Goal: Transaction & Acquisition: Obtain resource

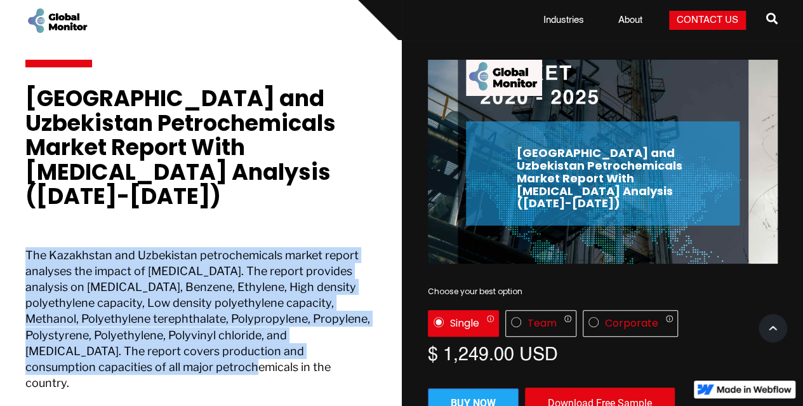
drag, startPoint x: 27, startPoint y: 229, endPoint x: 189, endPoint y: 349, distance: 202.0
click at [189, 350] on p "The Kazakhstan and Uzbekistan petrochemicals market report analyses the impact …" at bounding box center [200, 332] width 350 height 170
click at [194, 345] on p "The Kazakhstan and Uzbekistan petrochemicals market report analyses the impact …" at bounding box center [200, 332] width 350 height 170
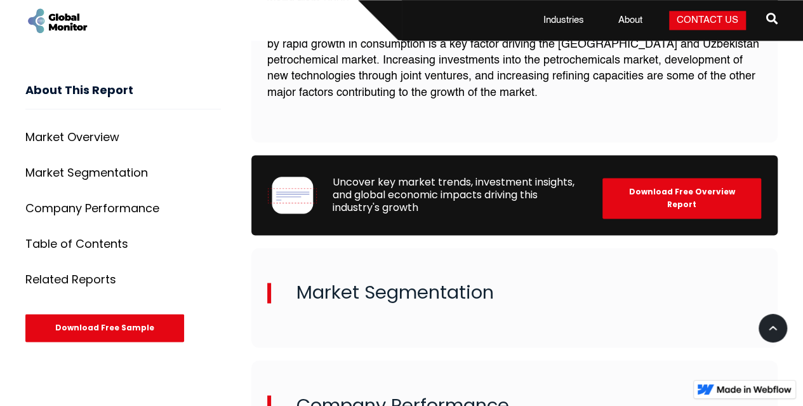
scroll to position [889, 0]
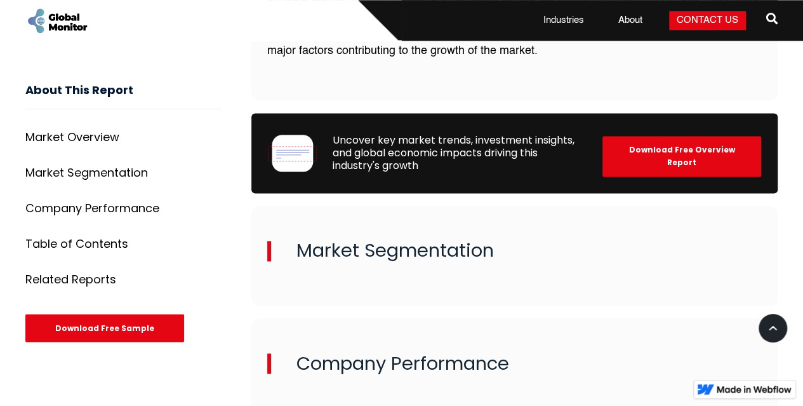
click at [398, 241] on h2 "Market Segmentation" at bounding box center [514, 251] width 495 height 20
click at [78, 139] on div "Market Overview" at bounding box center [72, 137] width 94 height 13
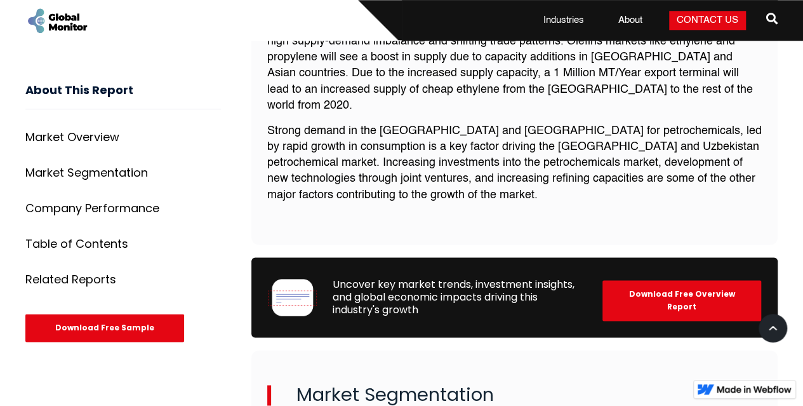
click at [77, 172] on div "Market Segmentation" at bounding box center [86, 173] width 123 height 13
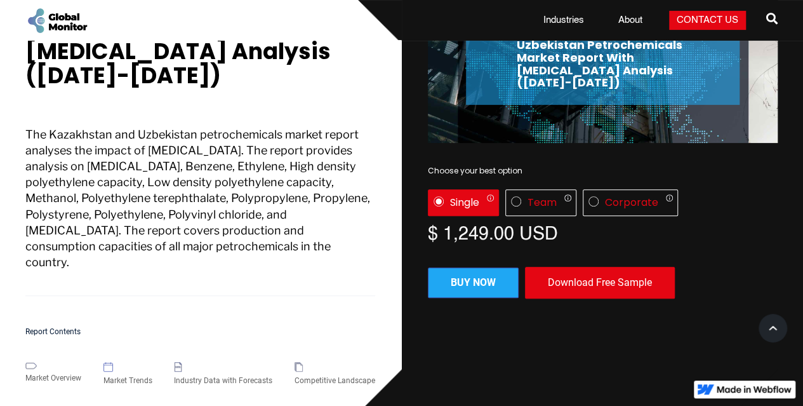
scroll to position [127, 0]
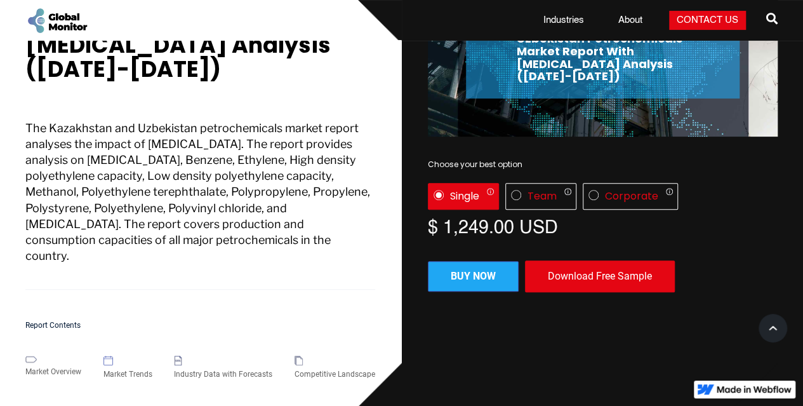
click at [569, 260] on div "Download Free Sample" at bounding box center [600, 276] width 150 height 32
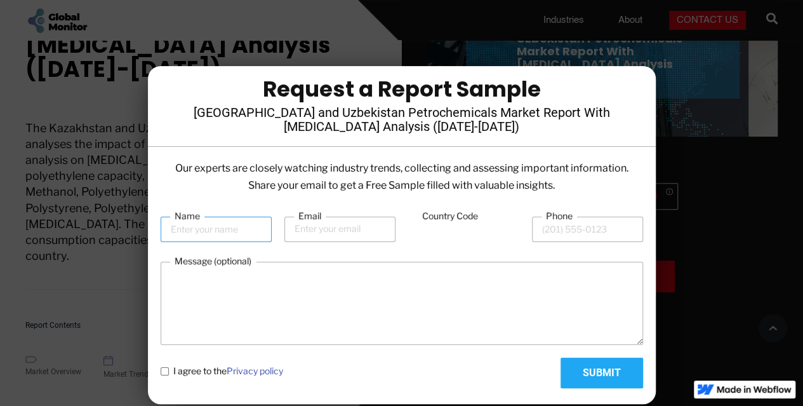
click at [235, 227] on input "Name" at bounding box center [216, 229] width 111 height 25
type input "[PERSON_NAME]"
click at [348, 226] on input "Email" at bounding box center [339, 229] width 111 height 25
click at [328, 232] on input "Email" at bounding box center [339, 229] width 111 height 25
paste input "[EMAIL_ADDRESS][DOMAIN_NAME]"
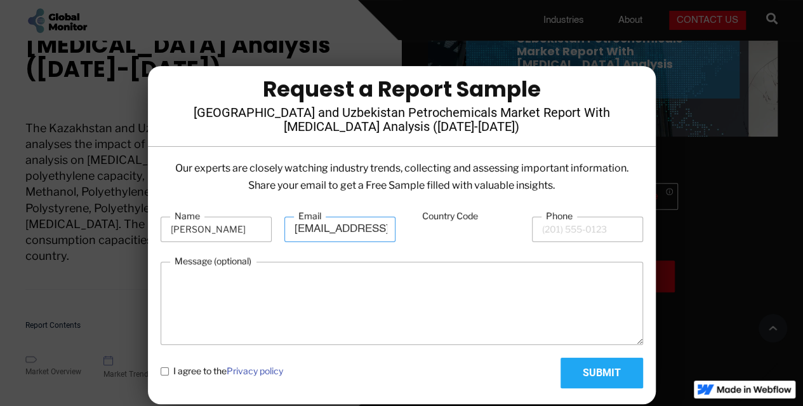
scroll to position [0, 22]
type input "[EMAIL_ADDRESS][DOMAIN_NAME]"
click at [570, 232] on input "Phone" at bounding box center [587, 229] width 111 height 25
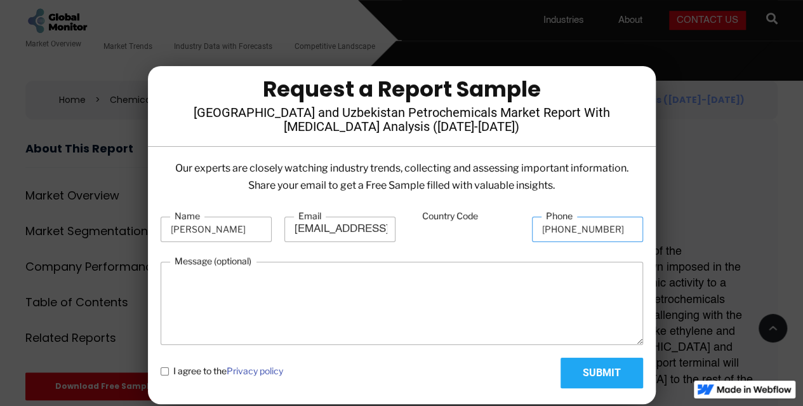
scroll to position [508, 0]
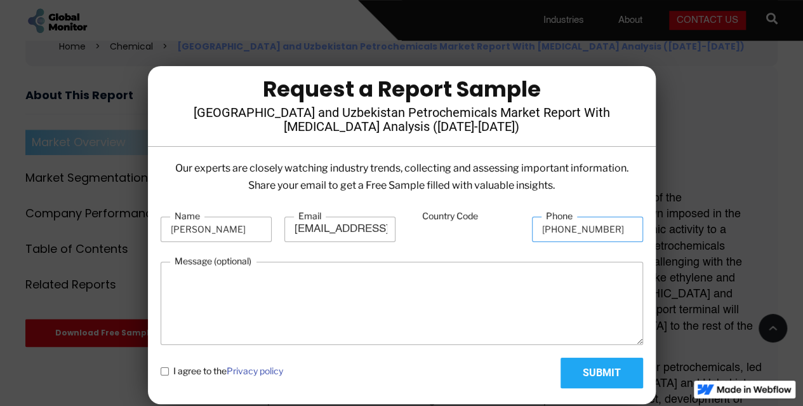
type input "[PHONE_NUMBER]"
click at [163, 371] on policy "I agree to the Privacy policy" at bounding box center [165, 371] width 8 height 8
checkbox policy "true"
click at [585, 363] on input "Submit" at bounding box center [602, 372] width 83 height 30
click at [442, 234] on input "Country Code" at bounding box center [463, 230] width 111 height 24
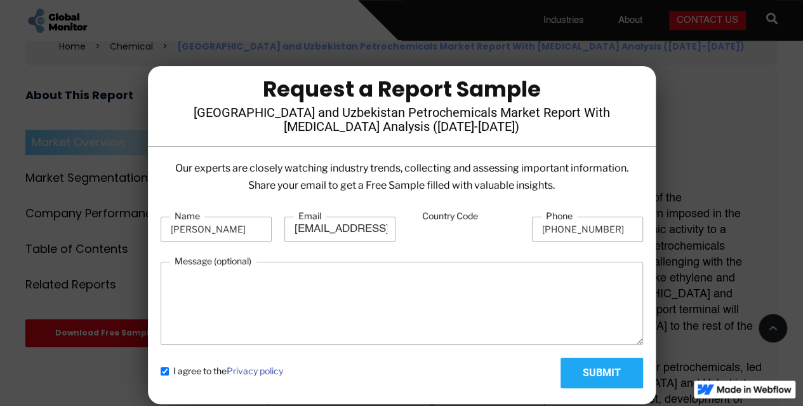
click at [442, 238] on input "Country Code" at bounding box center [463, 230] width 111 height 24
click at [450, 229] on input "8" at bounding box center [463, 230] width 111 height 24
click at [434, 229] on input "8" at bounding box center [463, 230] width 111 height 24
drag, startPoint x: 432, startPoint y: 231, endPoint x: 437, endPoint y: 237, distance: 7.6
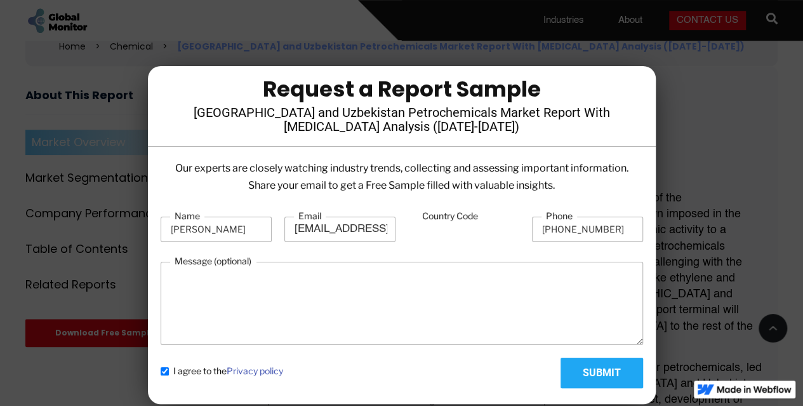
click at [432, 233] on input "8" at bounding box center [463, 230] width 111 height 24
drag, startPoint x: 456, startPoint y: 241, endPoint x: 465, endPoint y: 228, distance: 15.9
click at [471, 232] on input "8" at bounding box center [463, 230] width 111 height 24
drag, startPoint x: 462, startPoint y: 228, endPoint x: 444, endPoint y: 238, distance: 20.5
click at [457, 230] on input "8" at bounding box center [463, 230] width 111 height 24
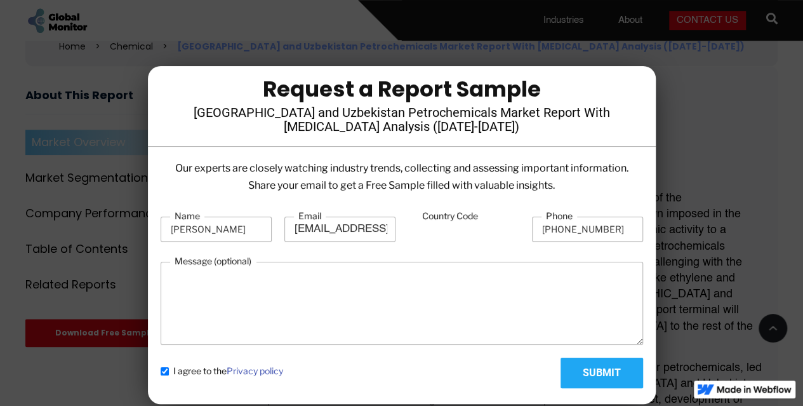
drag, startPoint x: 448, startPoint y: 237, endPoint x: 456, endPoint y: 243, distance: 10.4
click at [451, 239] on input "8" at bounding box center [463, 230] width 111 height 24
type input "8"
click at [599, 373] on input "Submit" at bounding box center [602, 372] width 83 height 30
type input "Please wait..."
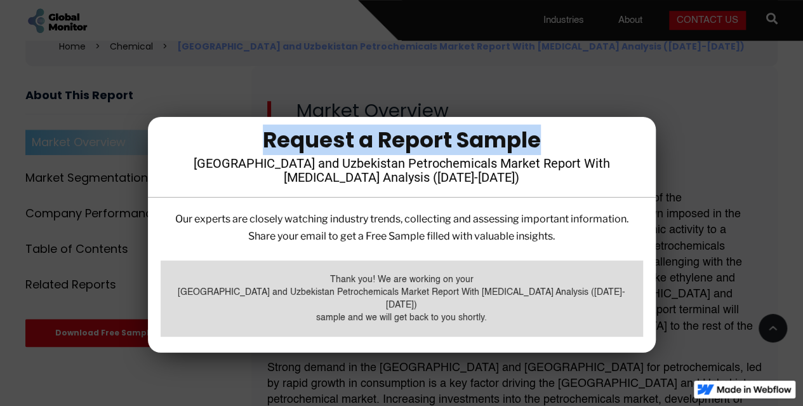
drag, startPoint x: 262, startPoint y: 144, endPoint x: 566, endPoint y: 146, distance: 304.8
click at [569, 142] on div "Request a Report Sample" at bounding box center [402, 140] width 470 height 20
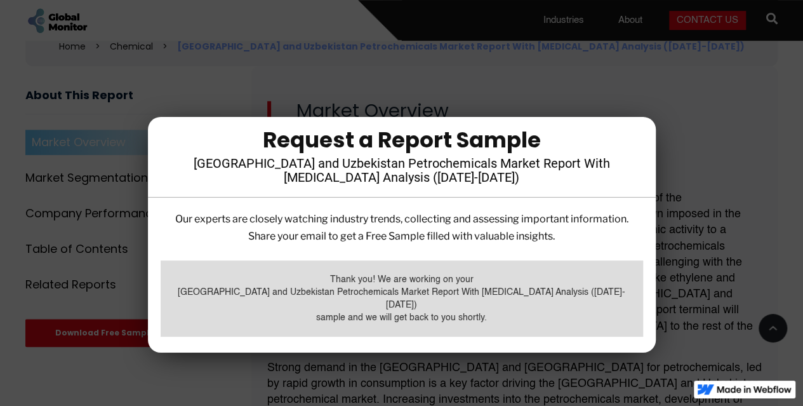
click at [381, 197] on div "Request a Report Sample [GEOGRAPHIC_DATA] and [GEOGRAPHIC_DATA] Petrochemicals …" at bounding box center [402, 164] width 508 height 68
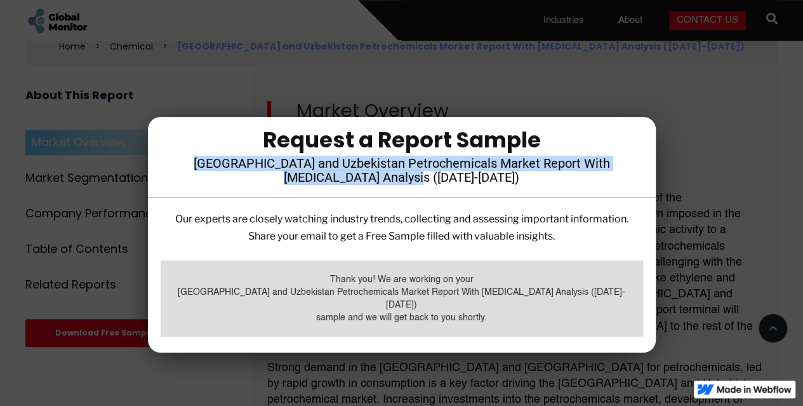
drag, startPoint x: 170, startPoint y: 168, endPoint x: 435, endPoint y: 192, distance: 266.6
click at [435, 192] on div "Request a Report Sample [GEOGRAPHIC_DATA] and [GEOGRAPHIC_DATA] Petrochemicals …" at bounding box center [402, 164] width 508 height 68
click at [333, 173] on h4 "[GEOGRAPHIC_DATA] and Uzbekistan Petrochemicals Market Report With [MEDICAL_DAT…" at bounding box center [402, 170] width 470 height 28
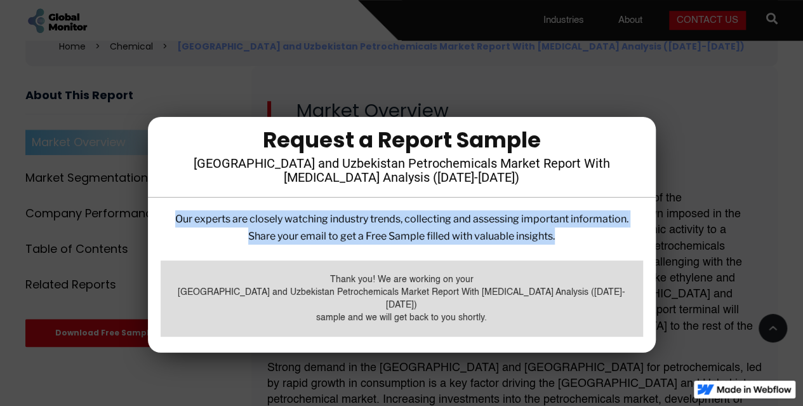
drag, startPoint x: 170, startPoint y: 223, endPoint x: 562, endPoint y: 248, distance: 392.6
click at [562, 244] on p "Our experts are closely watching industry trends, collecting and assessing impo…" at bounding box center [402, 227] width 483 height 34
click at [554, 249] on div at bounding box center [554, 249] width 0 height 0
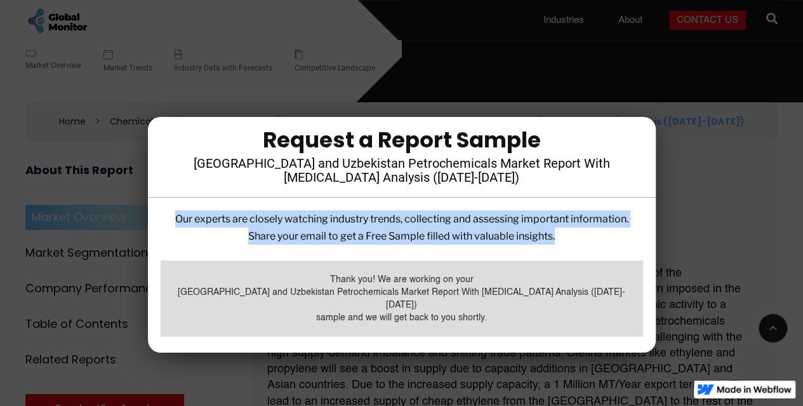
scroll to position [444, 0]
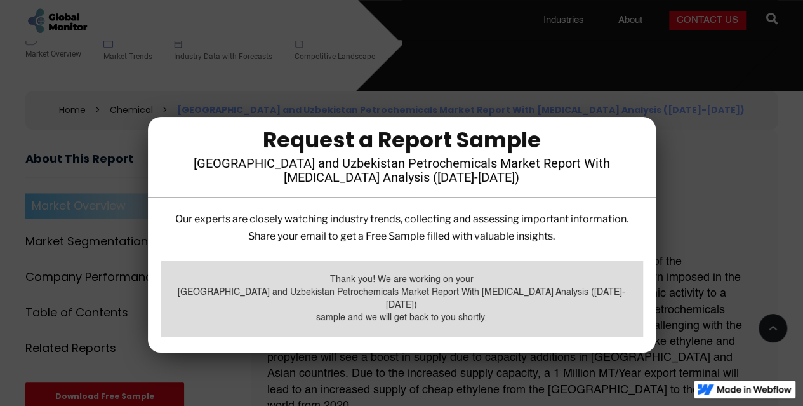
click at [685, 99] on div at bounding box center [401, 203] width 803 height 406
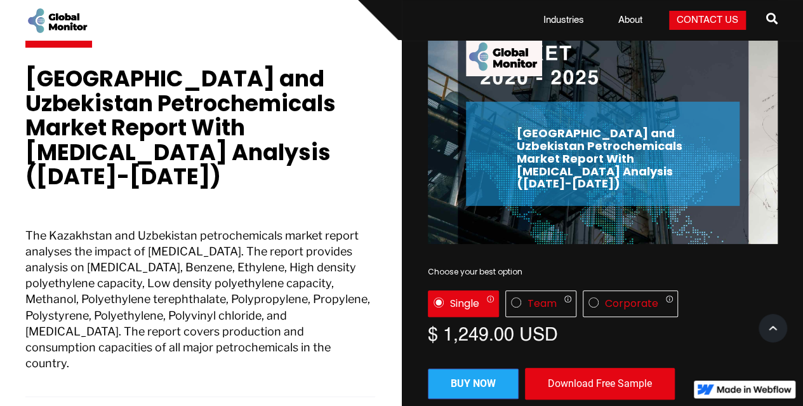
scroll to position [0, 0]
